Goal: Task Accomplishment & Management: Manage account settings

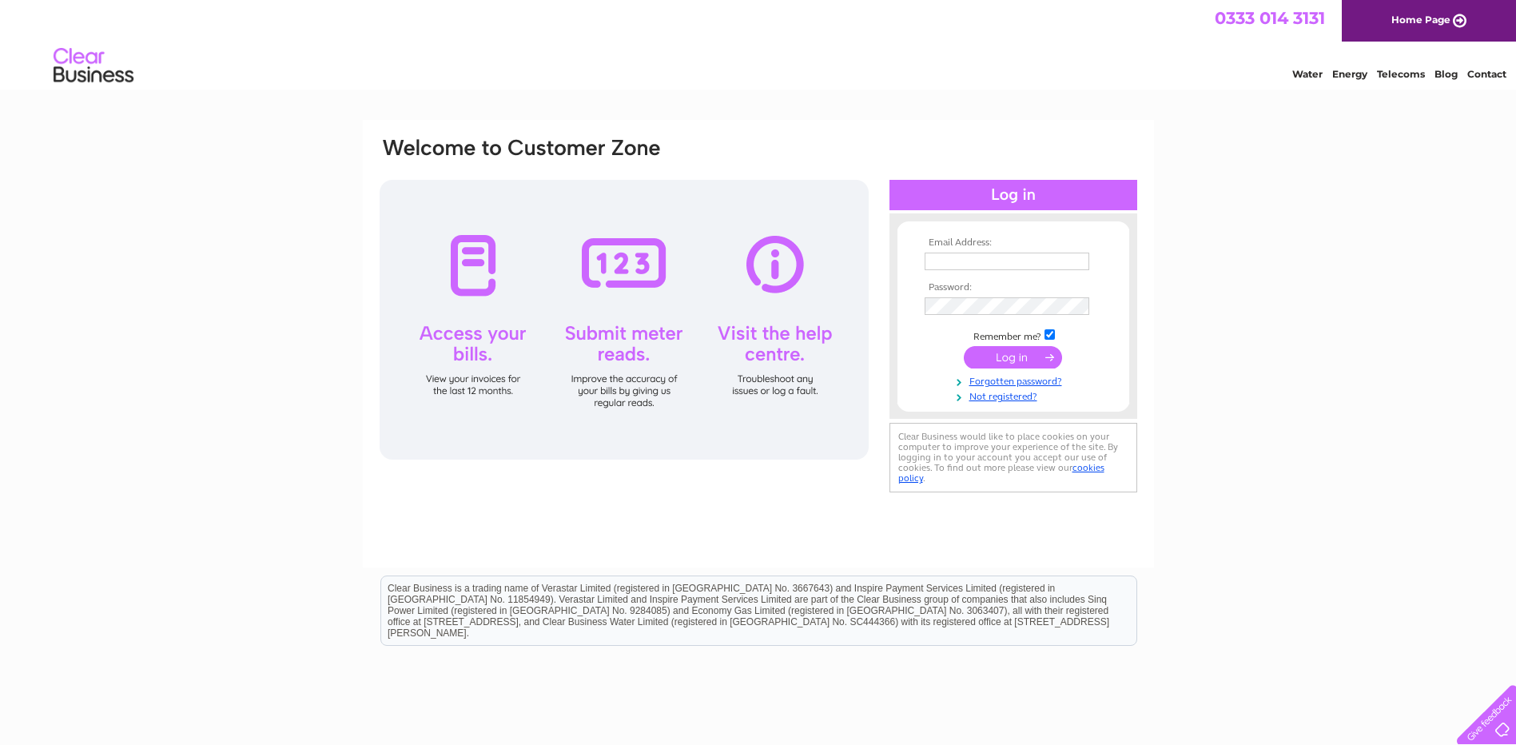
type input "[EMAIL_ADDRESS][DOMAIN_NAME]"
click at [1015, 356] on input "submit" at bounding box center [1013, 357] width 98 height 22
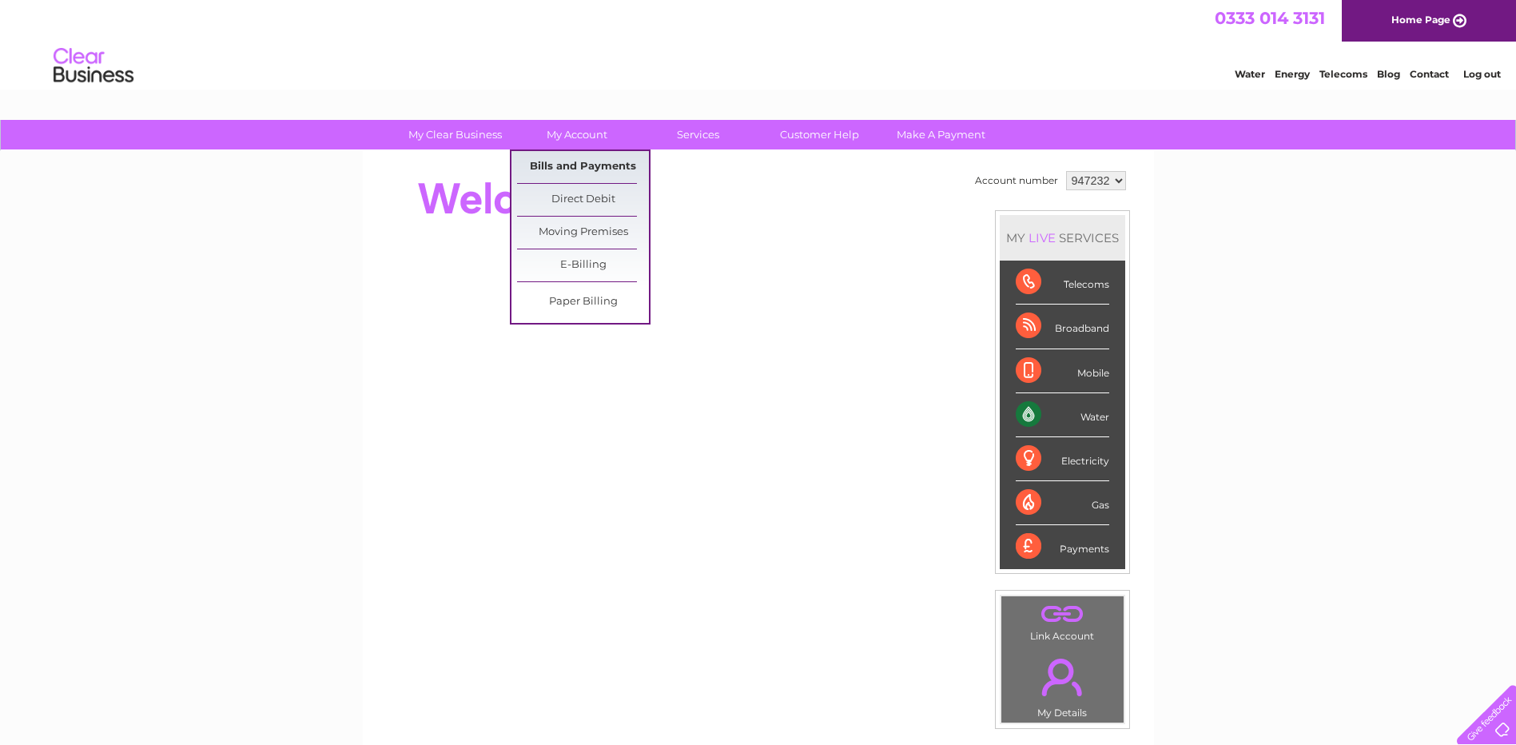
click at [582, 165] on link "Bills and Payments" at bounding box center [583, 167] width 132 height 32
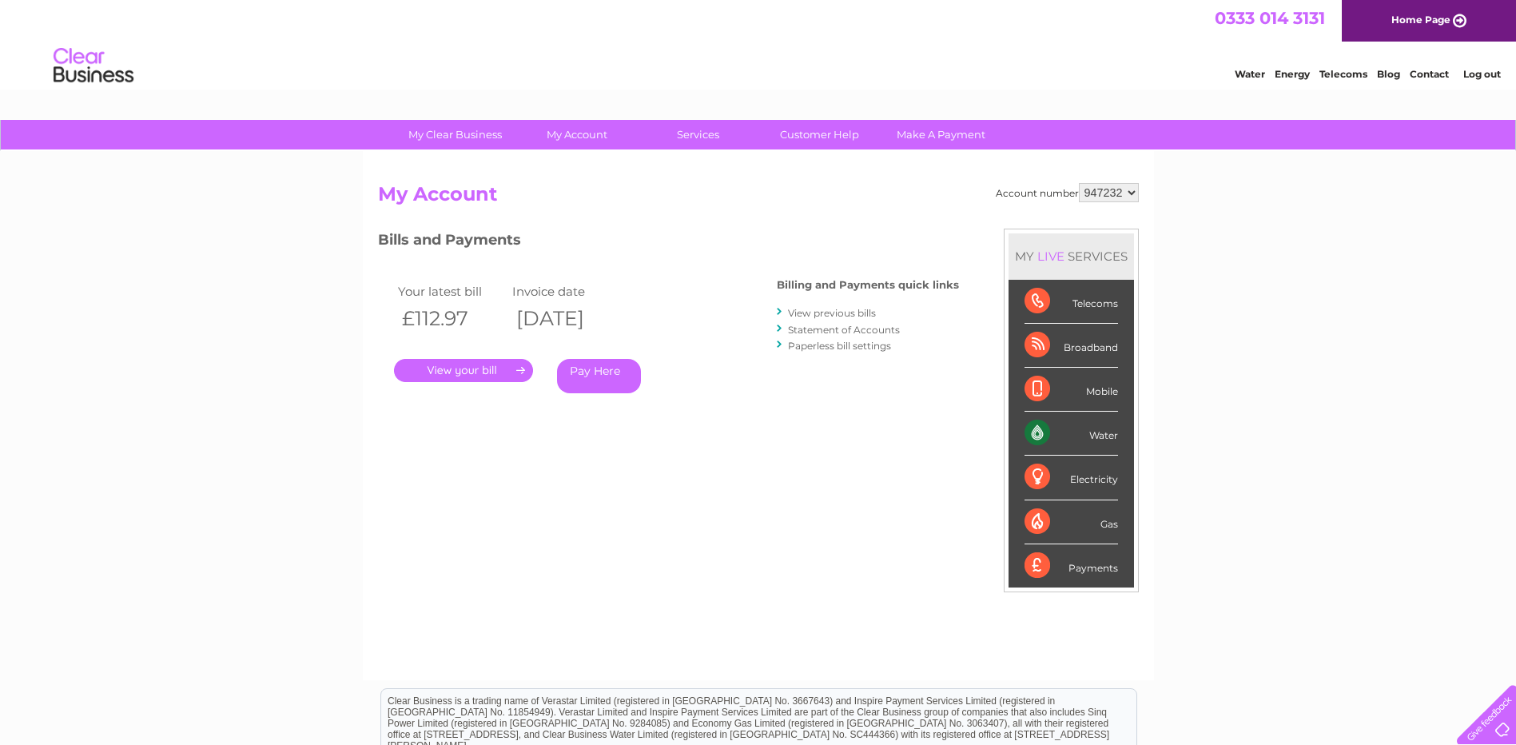
click at [472, 372] on link "." at bounding box center [463, 370] width 139 height 23
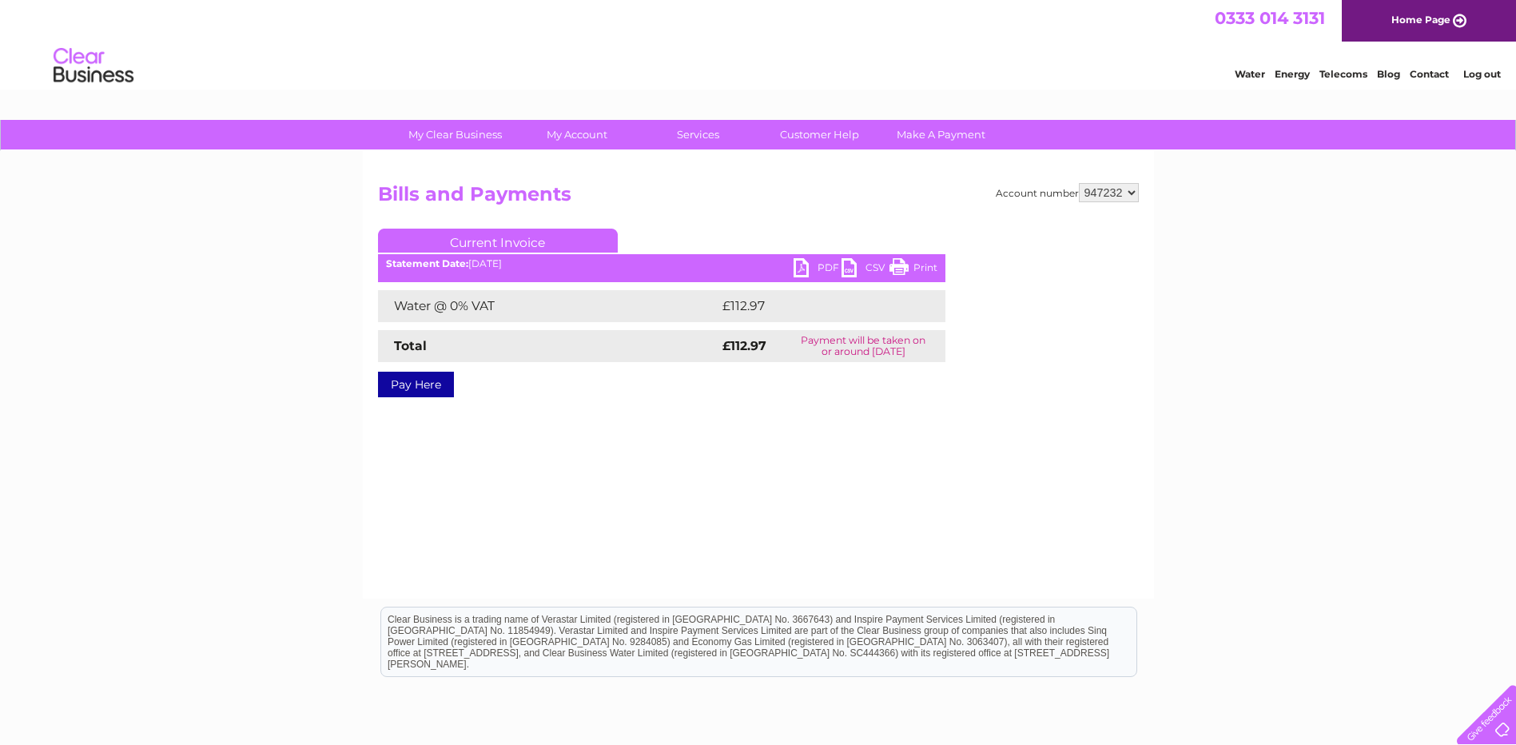
click at [805, 264] on link "PDF" at bounding box center [817, 269] width 48 height 23
